Goal: Task Accomplishment & Management: Use online tool/utility

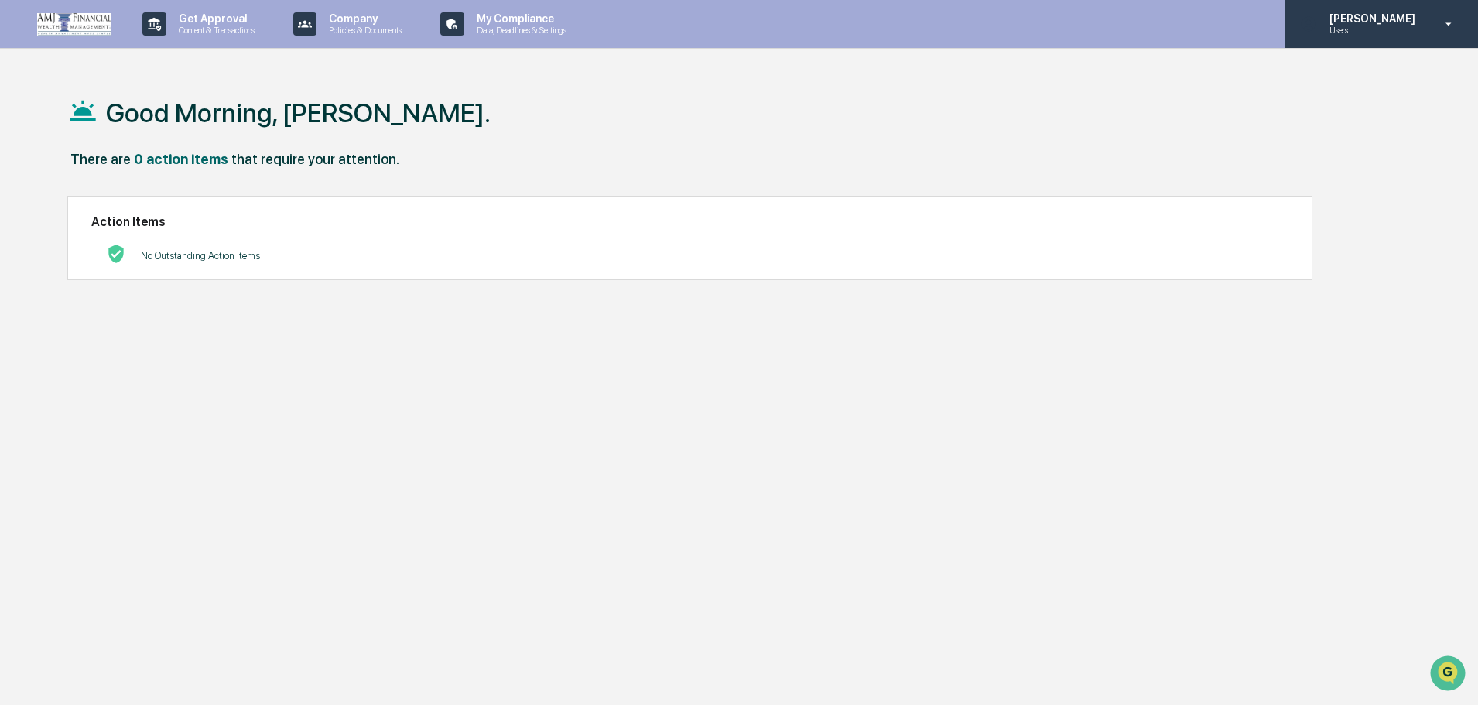
click at [1366, 34] on p "Users" at bounding box center [1370, 30] width 106 height 11
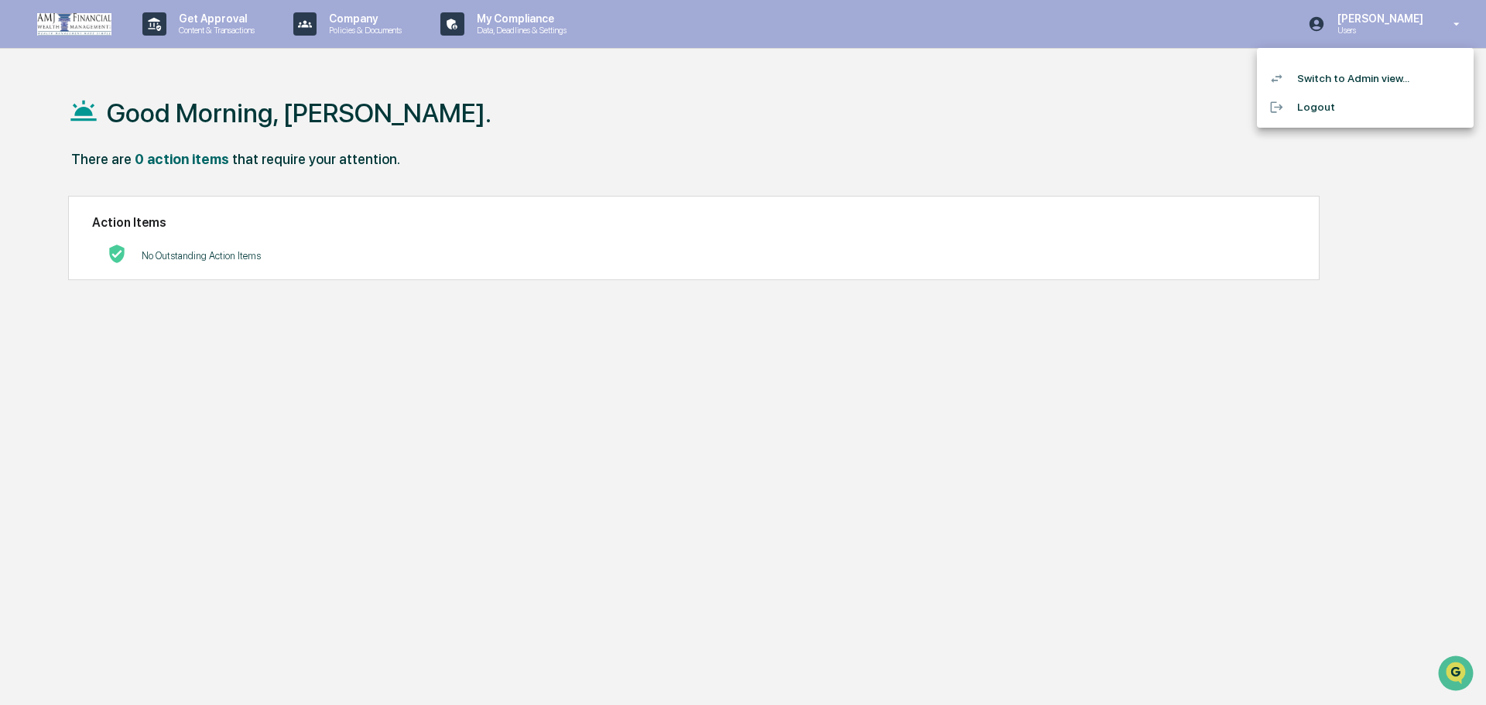
click at [1347, 80] on li "Switch to Admin view..." at bounding box center [1365, 78] width 217 height 29
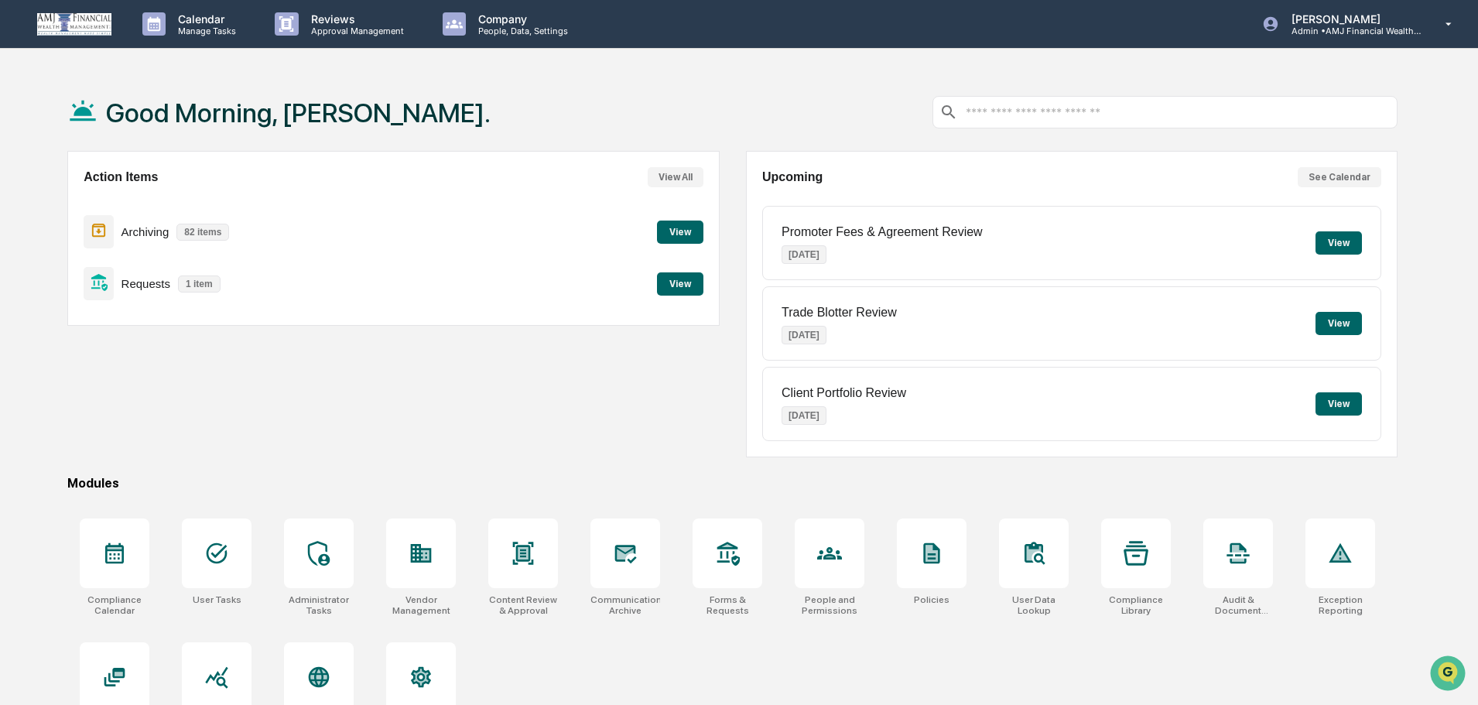
click at [690, 280] on button "View" at bounding box center [680, 283] width 46 height 23
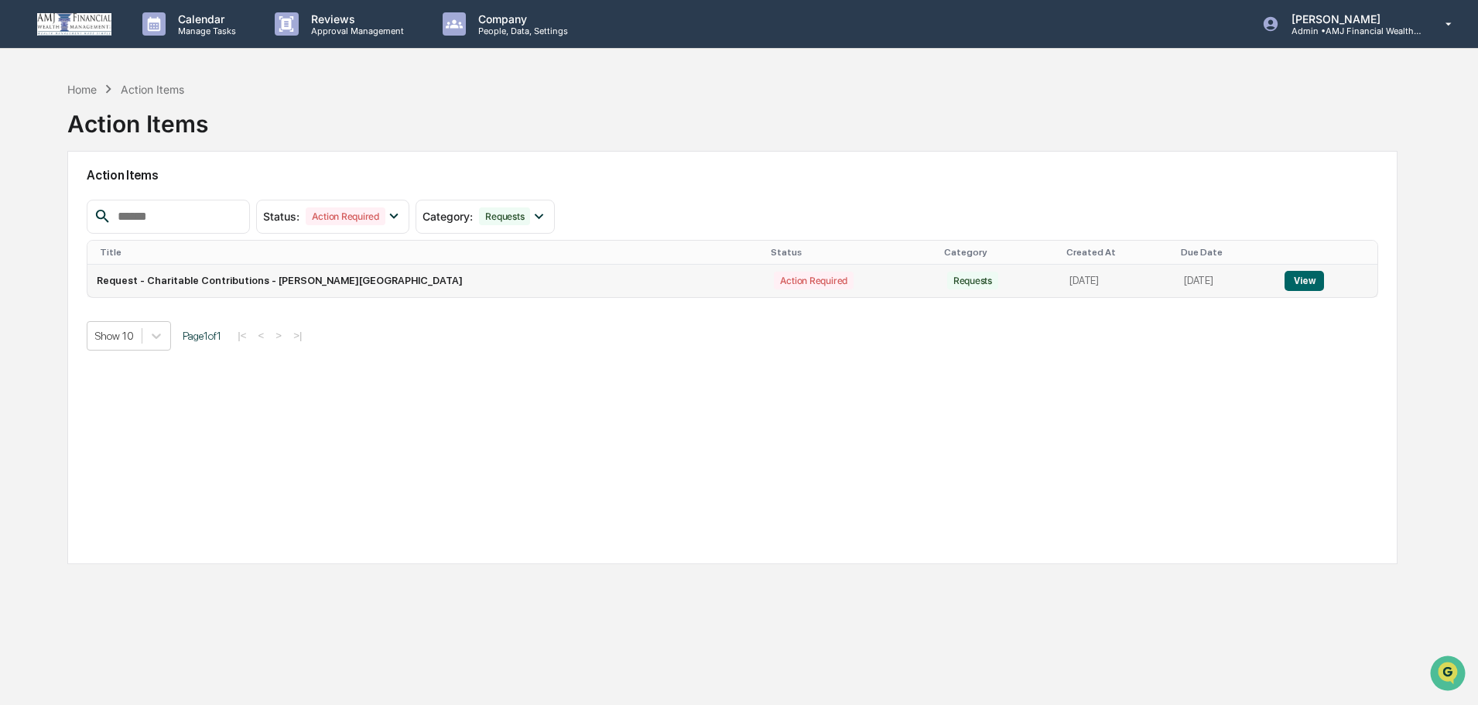
click at [402, 282] on td "Request - Charitable Contributions - [PERSON_NAME][GEOGRAPHIC_DATA]" at bounding box center [425, 281] width 676 height 33
click at [1286, 279] on button "View" at bounding box center [1304, 281] width 39 height 20
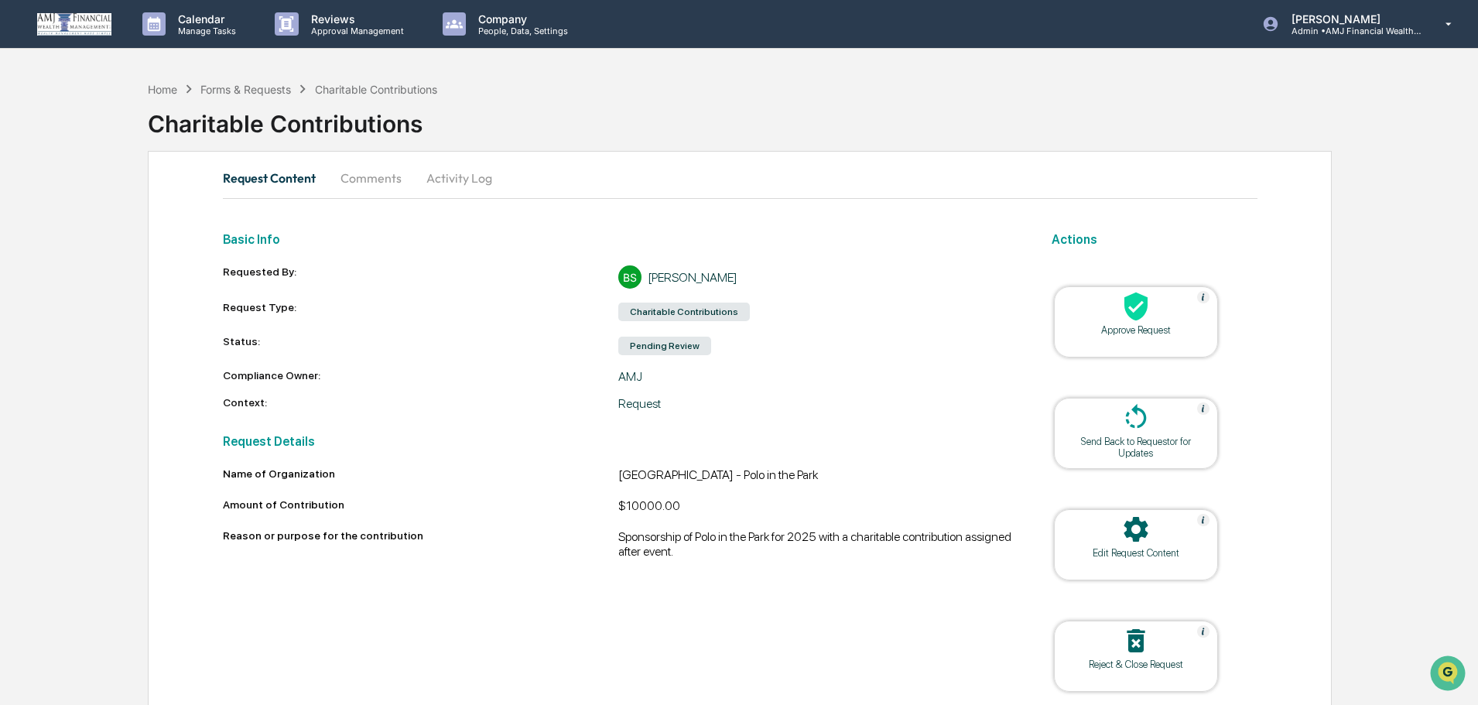
click at [1140, 320] on icon at bounding box center [1136, 306] width 31 height 31
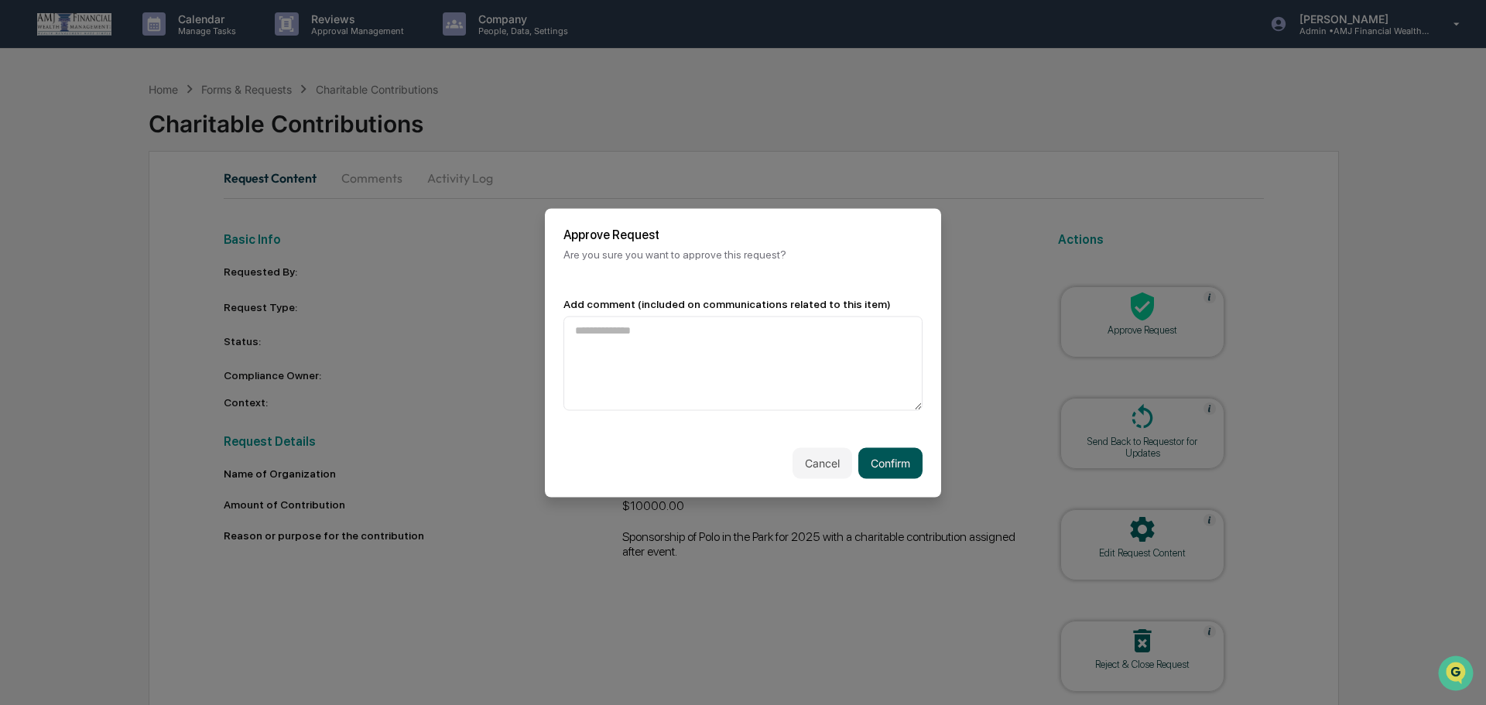
click at [888, 458] on button "Confirm" at bounding box center [890, 462] width 64 height 31
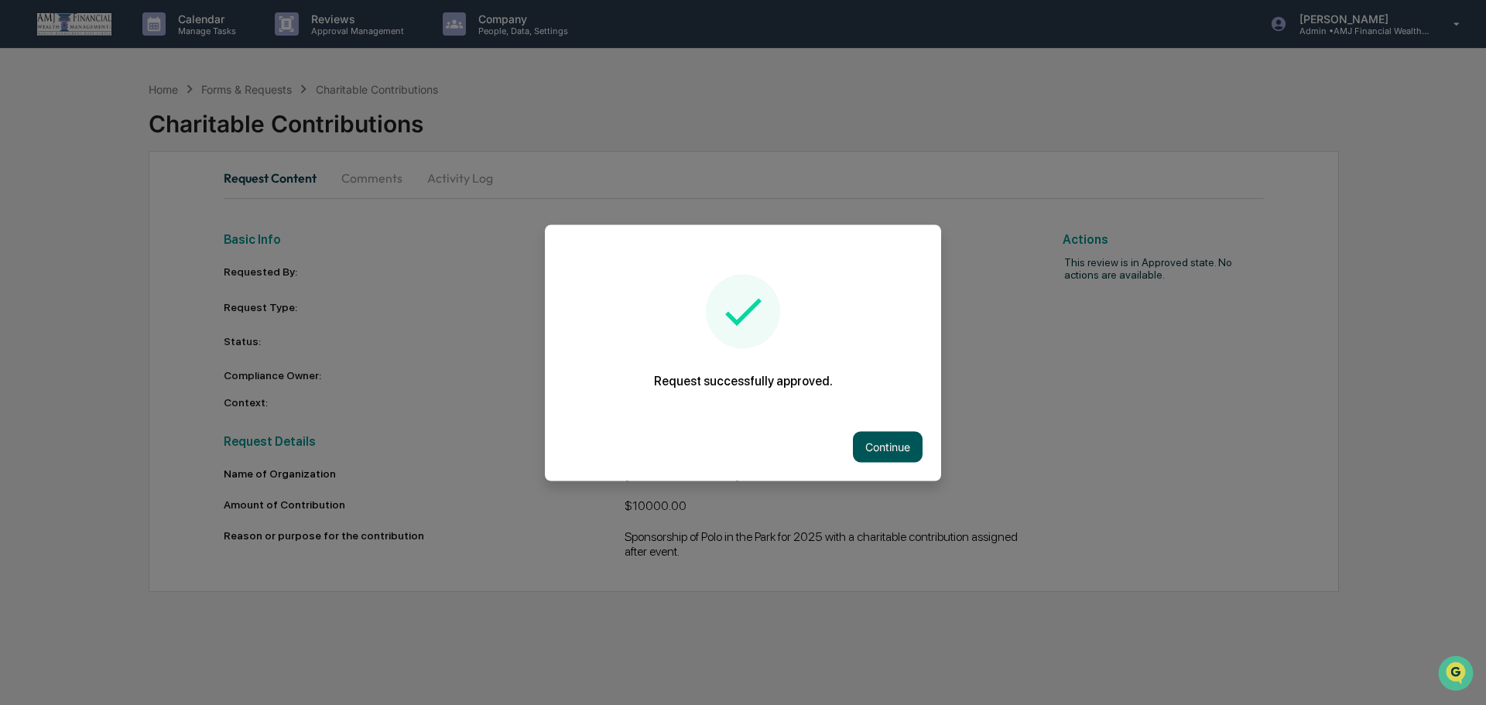
click at [896, 435] on button "Continue" at bounding box center [888, 446] width 70 height 31
